Goal: Task Accomplishment & Management: Manage account settings

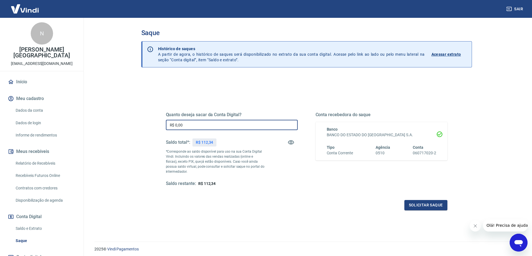
drag, startPoint x: 148, startPoint y: 116, endPoint x: 83, endPoint y: 106, distance: 65.6
click at [83, 106] on div "Sair N [PERSON_NAME] [EMAIL_ADDRESS][DOMAIN_NAME] Início Meu cadastro Dados da …" at bounding box center [266, 128] width 532 height 256
type input "R$ 112,34"
click at [423, 208] on button "Solicitar saque" at bounding box center [425, 205] width 43 height 10
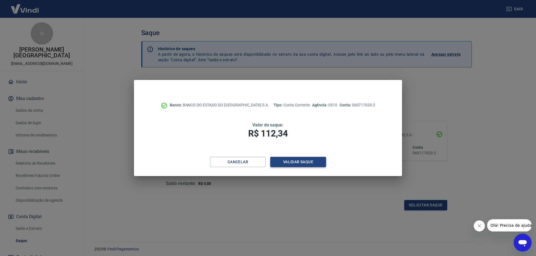
click at [306, 166] on button "Validar saque" at bounding box center [298, 162] width 56 height 10
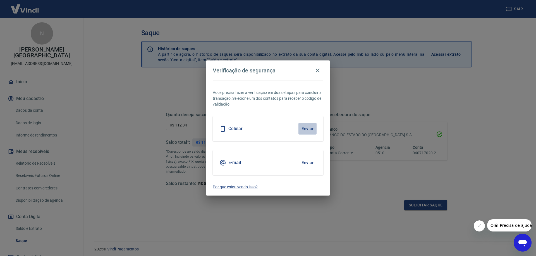
click at [310, 129] on button "Enviar" at bounding box center [307, 129] width 18 height 12
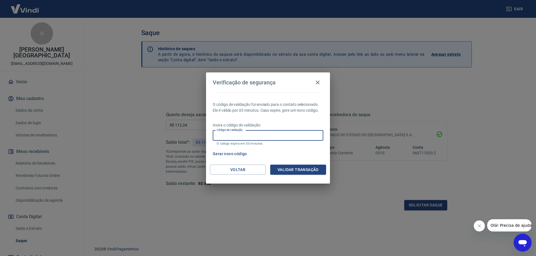
click at [257, 136] on input "Código de validação" at bounding box center [268, 136] width 111 height 10
type input "952702"
click at [299, 168] on button "Validar transação" at bounding box center [298, 170] width 56 height 10
